Goal: Task Accomplishment & Management: Complete application form

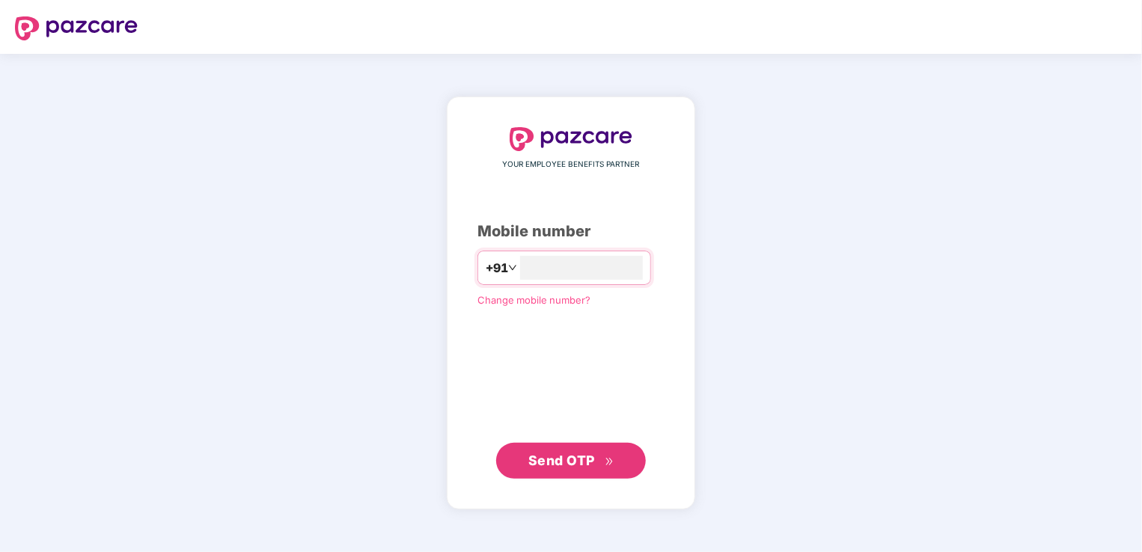
type input "**********"
click at [572, 469] on span "Send OTP" at bounding box center [571, 460] width 86 height 21
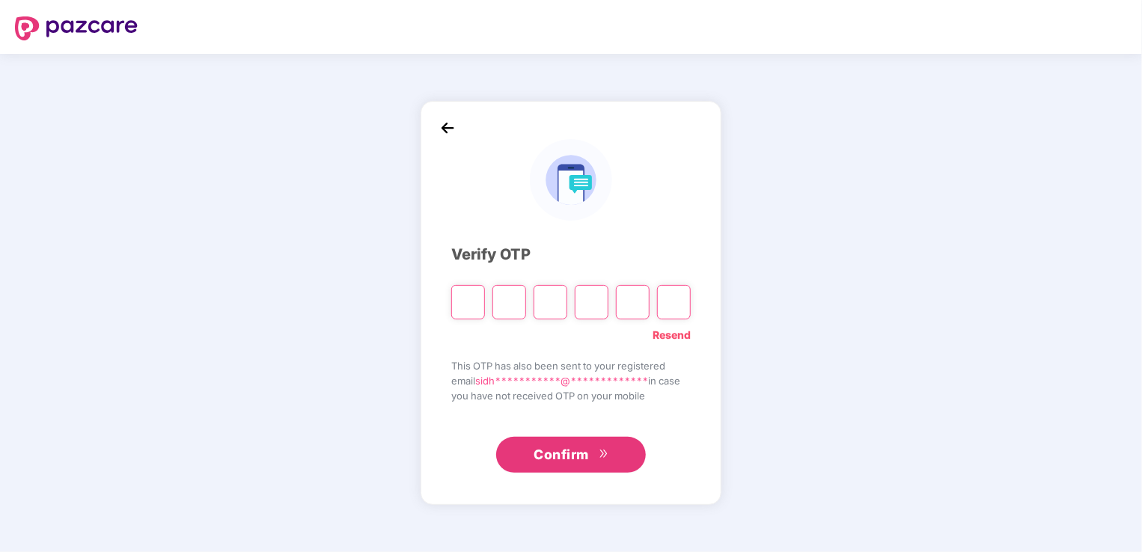
type input "*"
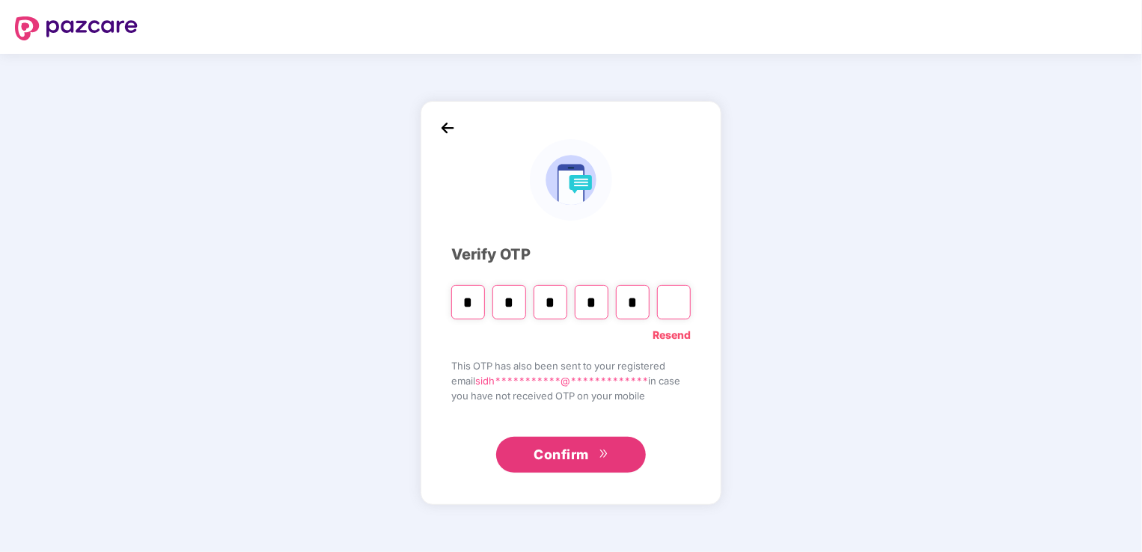
type input "*"
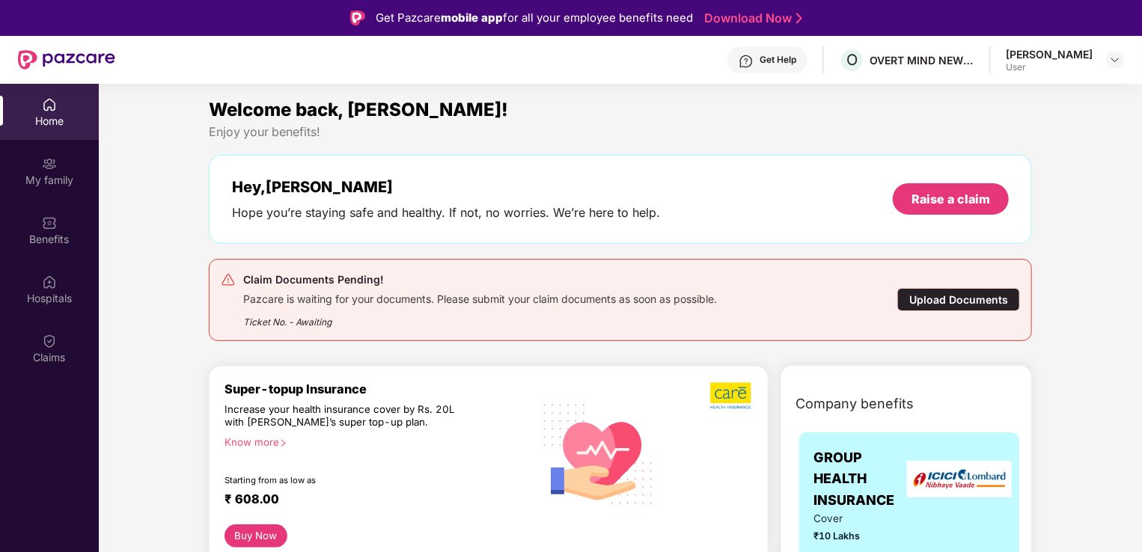
click at [925, 301] on div "Upload Documents" at bounding box center [958, 299] width 123 height 23
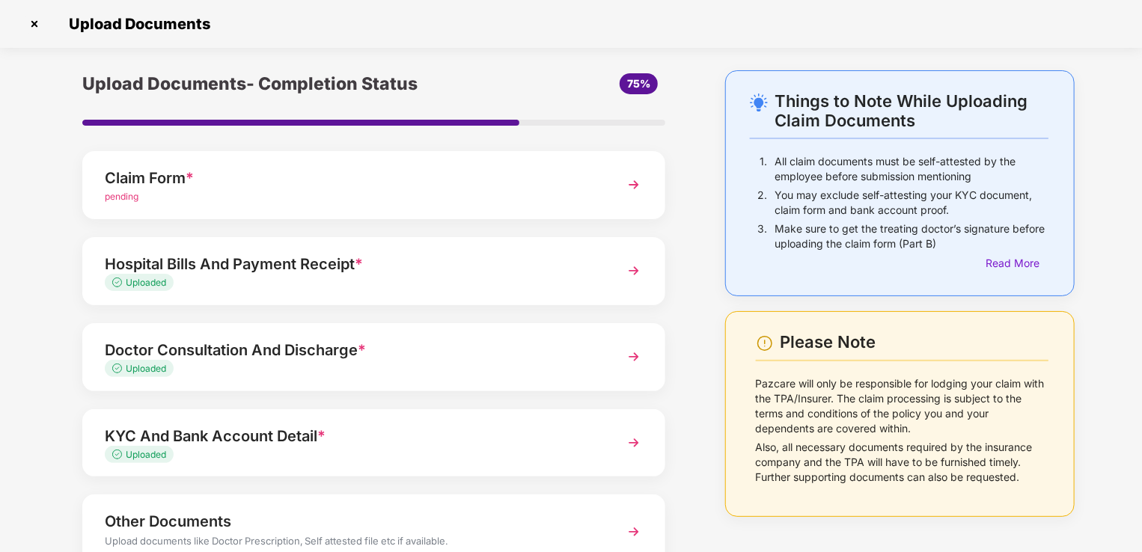
scroll to position [109, 0]
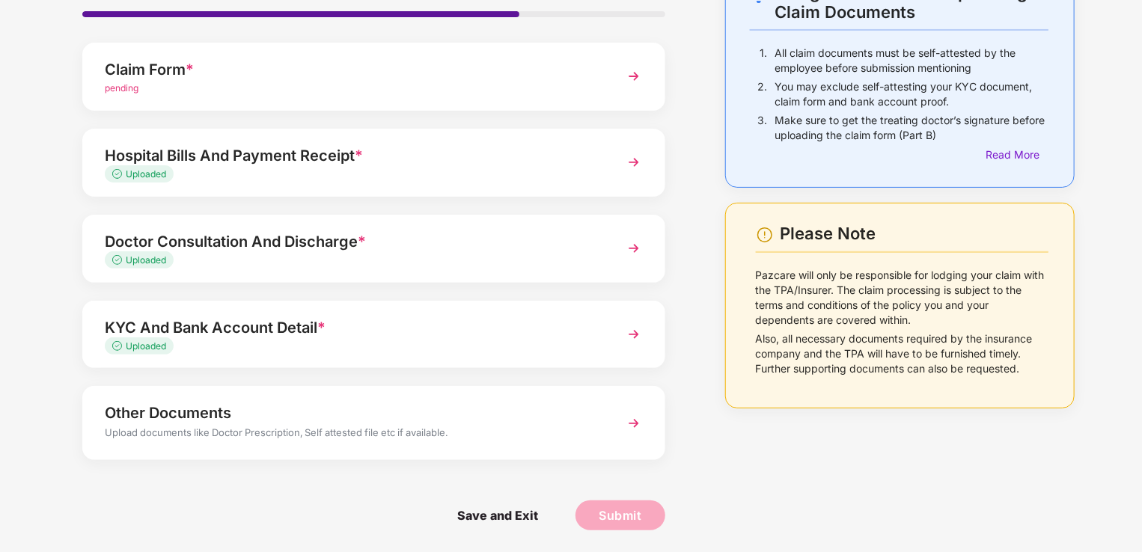
click at [508, 427] on div "Upload documents like Doctor Prescription, Self attested file etc if available." at bounding box center [351, 434] width 493 height 19
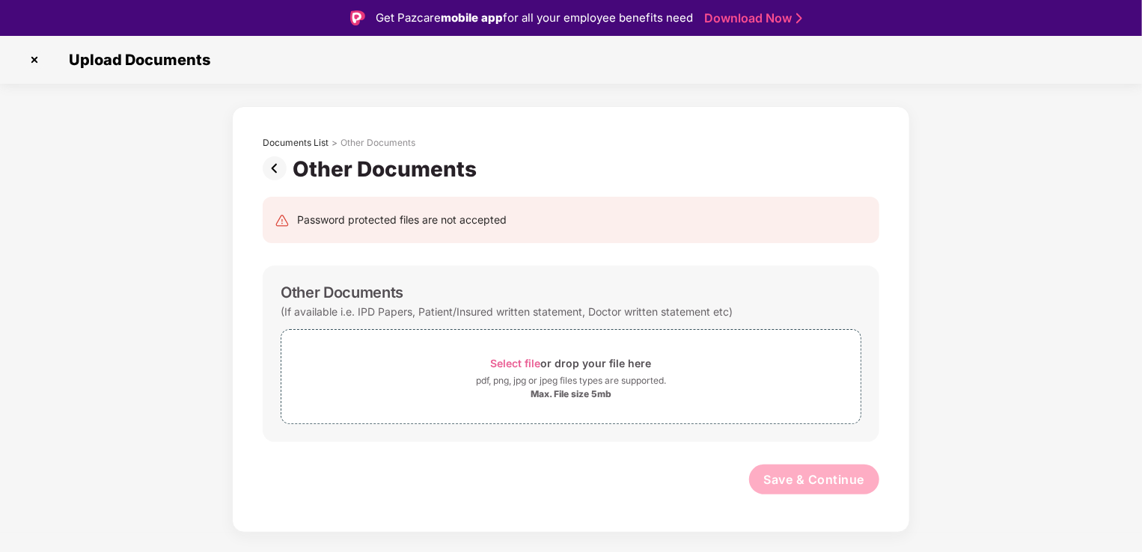
click at [40, 64] on img at bounding box center [34, 60] width 24 height 24
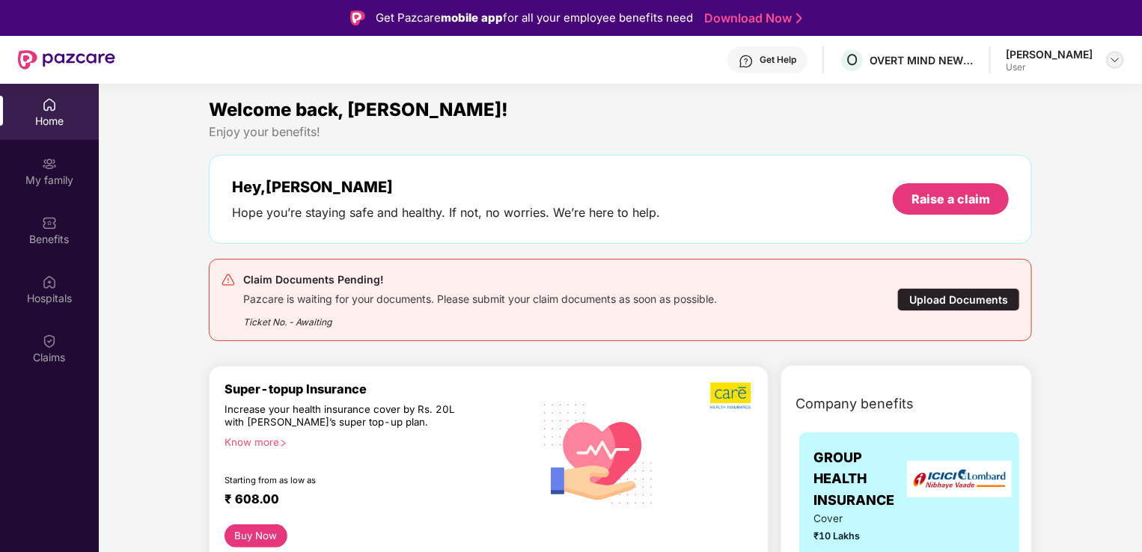
click at [1114, 59] on img at bounding box center [1115, 60] width 12 height 12
click at [997, 103] on div "Logout" at bounding box center [1045, 95] width 195 height 29
